Goal: Task Accomplishment & Management: Use online tool/utility

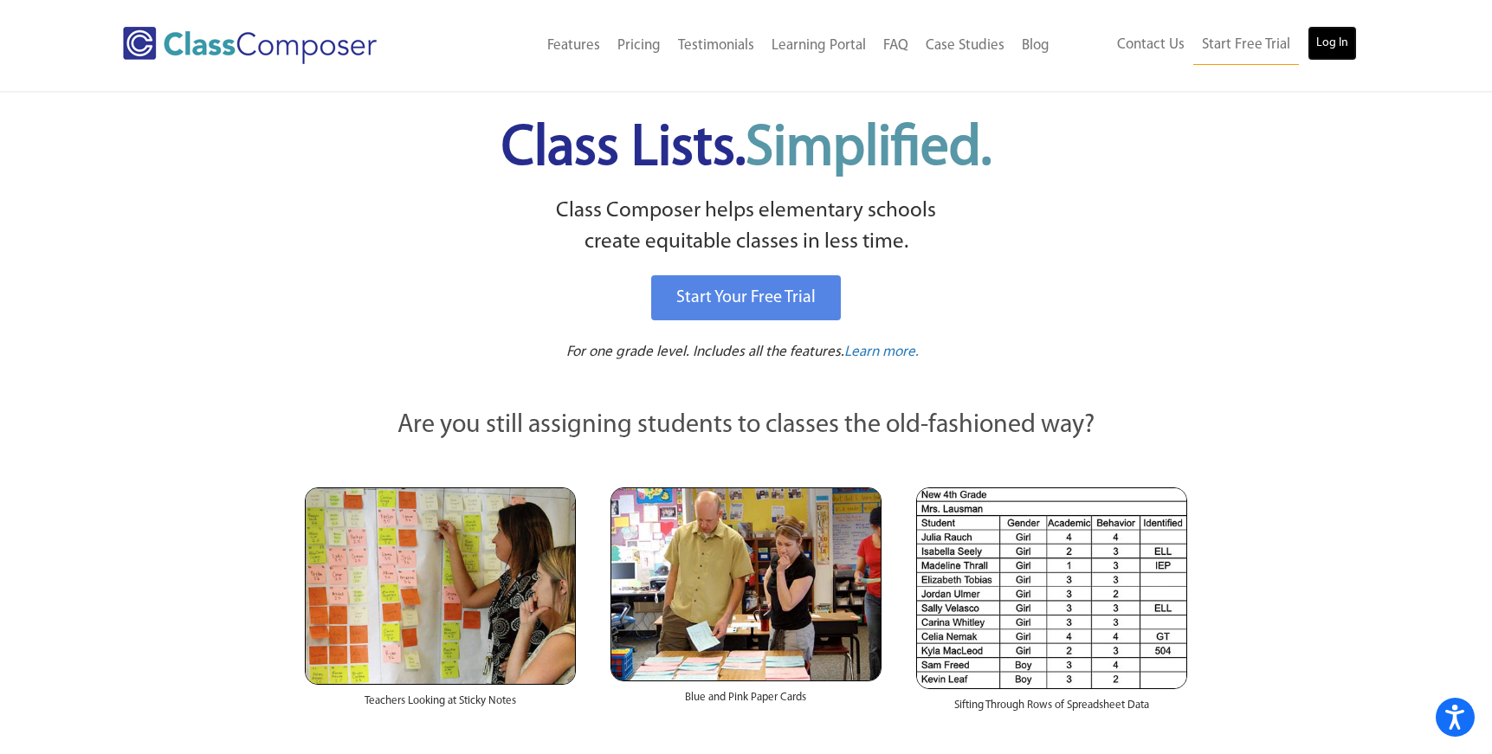
click at [1324, 48] on link "Log In" at bounding box center [1331, 43] width 49 height 35
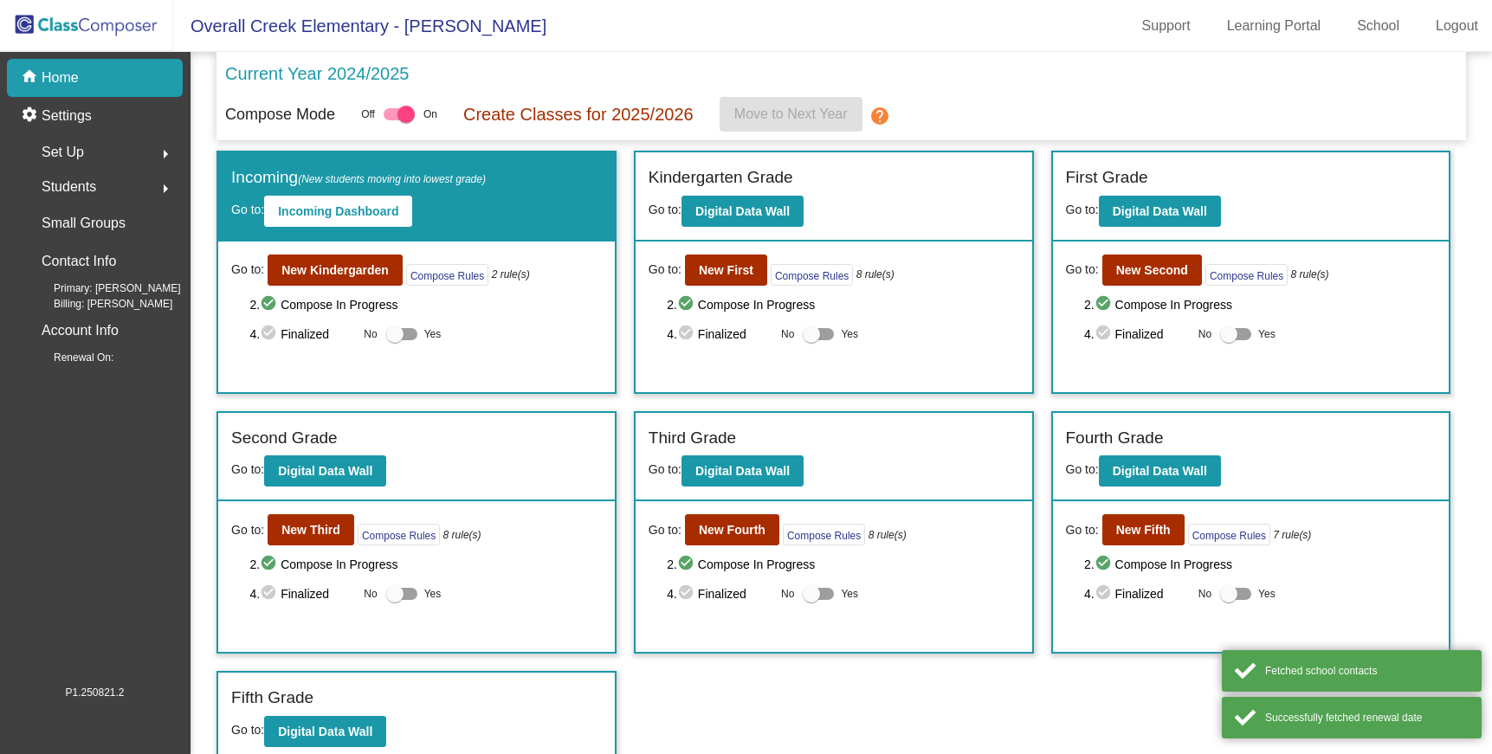
click at [721, 317] on div "2. check_circle Compose In Progress 4. check_circle Finalized No Yes" at bounding box center [843, 319] width 352 height 50
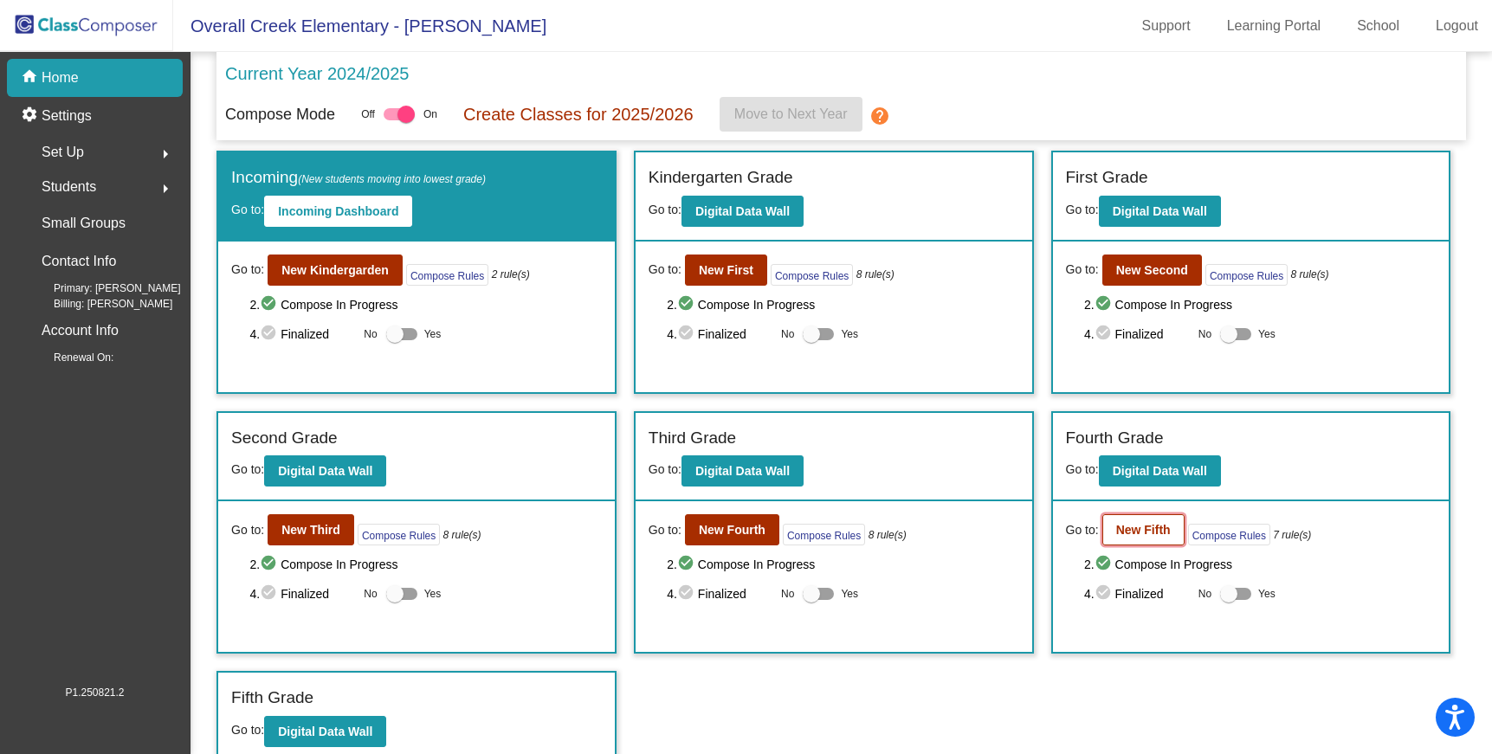
click at [1158, 529] on b "New Fifth" at bounding box center [1143, 530] width 55 height 14
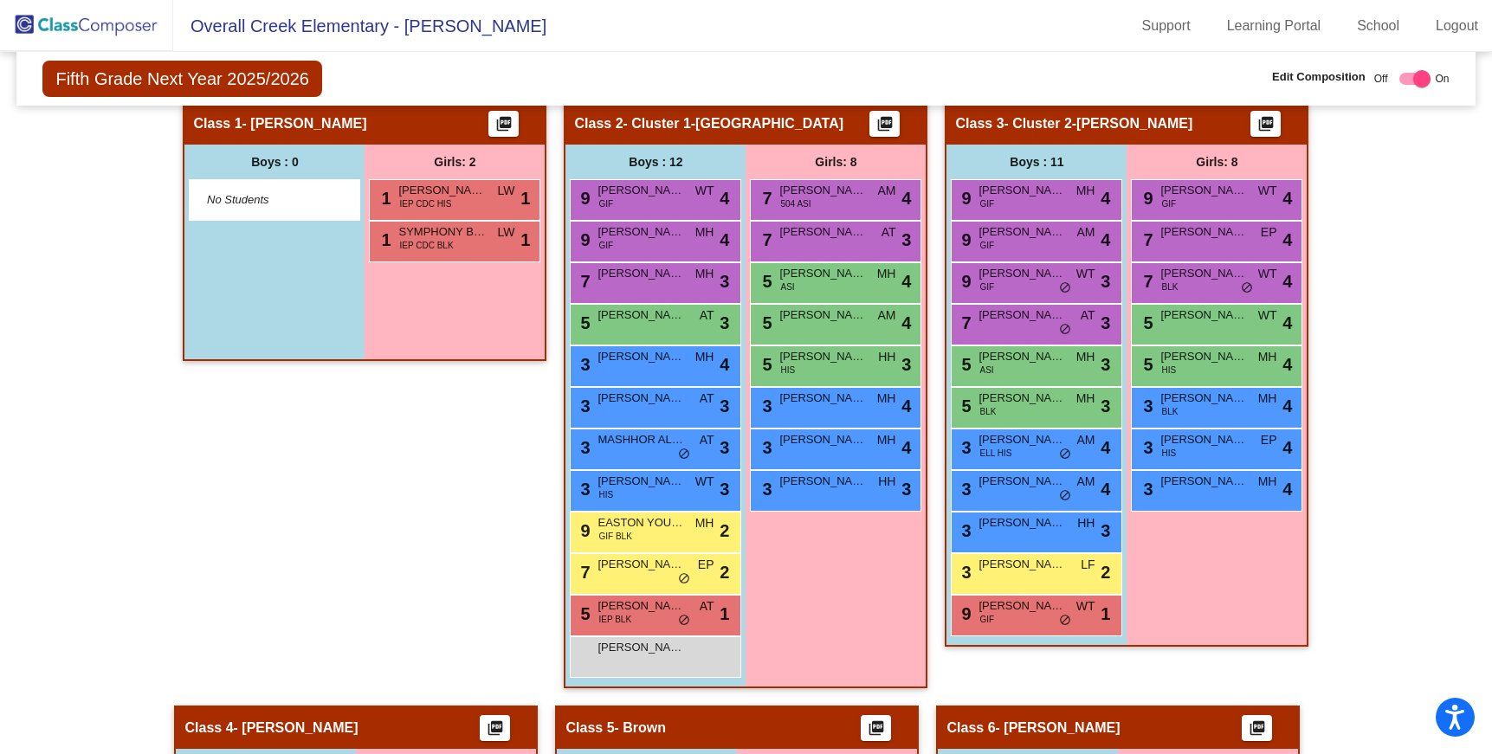
scroll to position [532, 0]
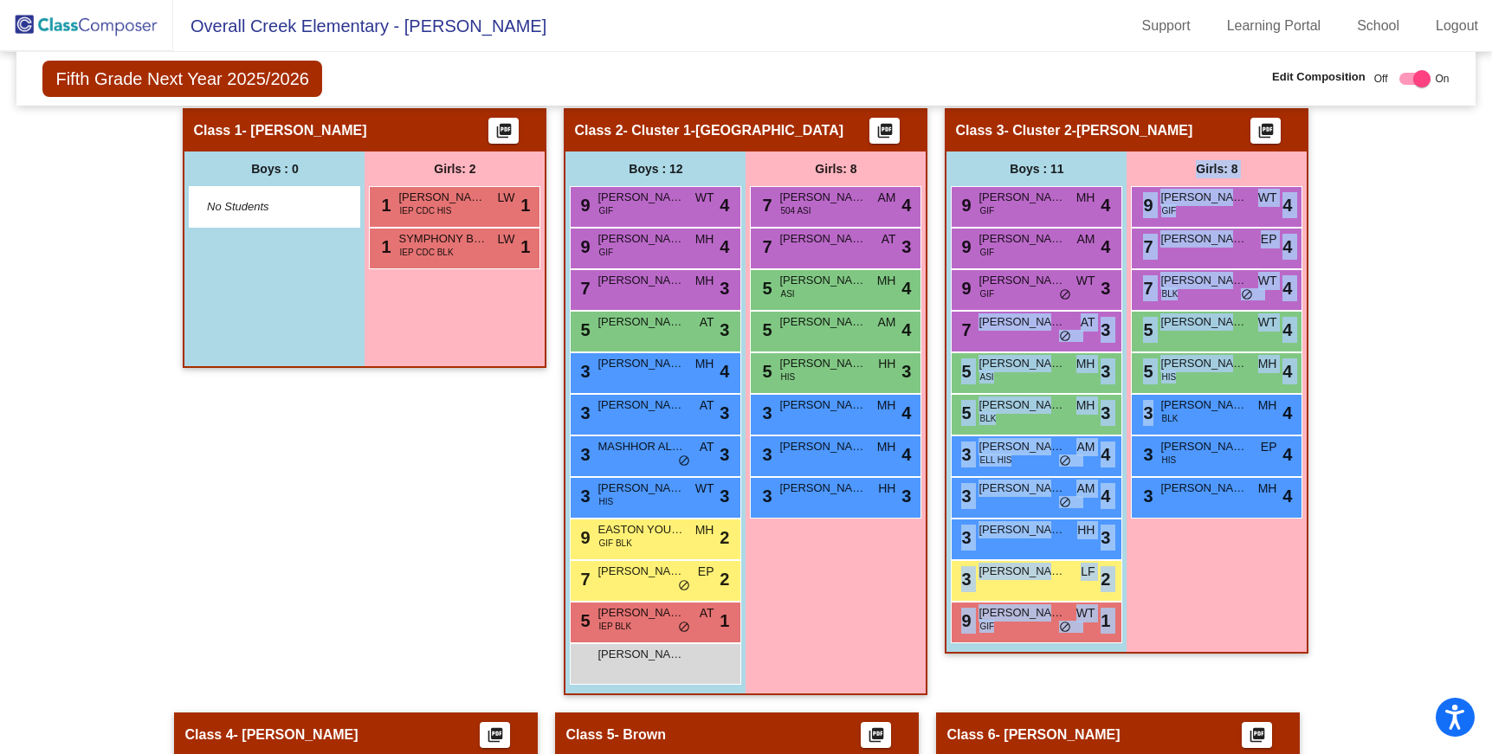
drag, startPoint x: 1124, startPoint y: 319, endPoint x: 1365, endPoint y: 432, distance: 266.1
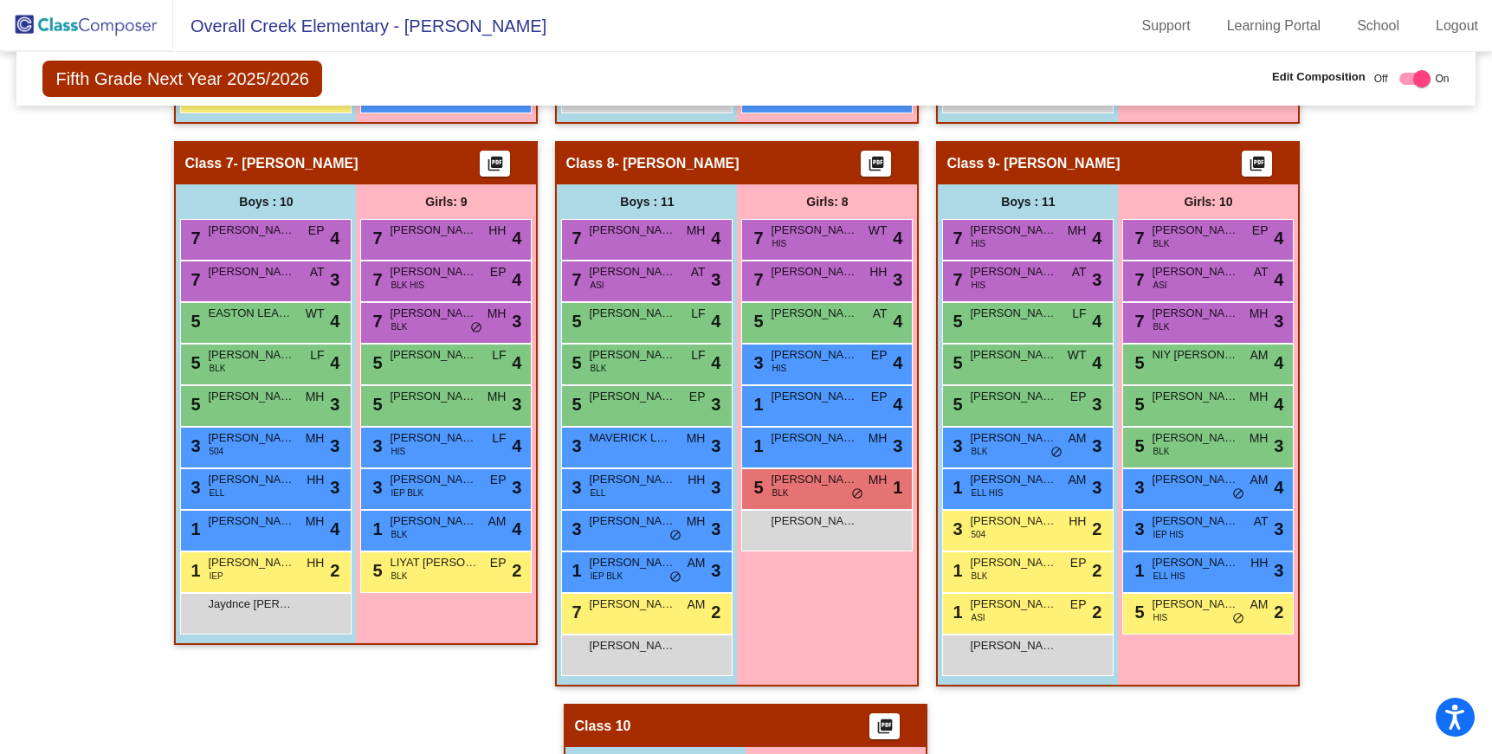
scroll to position [1625, 0]
